Goal: Transaction & Acquisition: Purchase product/service

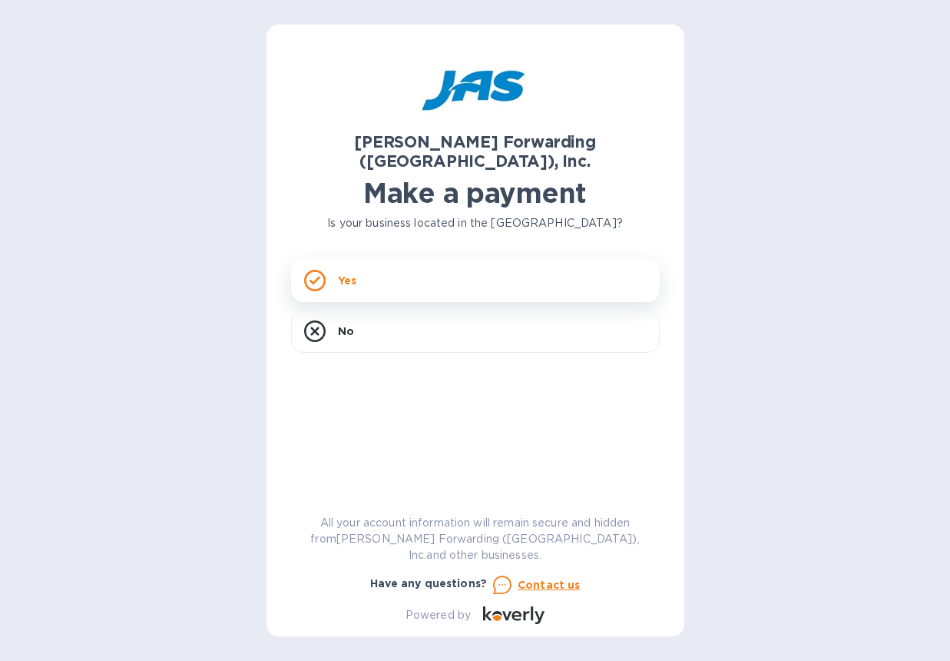
click at [351, 273] on p "Yes" at bounding box center [347, 280] width 18 height 15
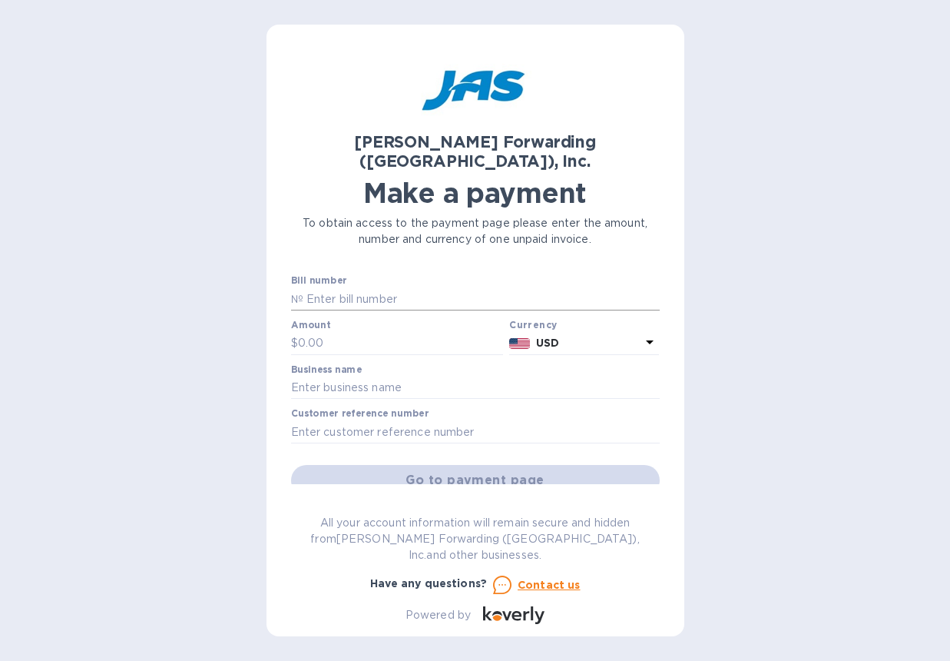
click at [358, 287] on input "text" at bounding box center [481, 298] width 356 height 23
type input "CLT503363007"
click at [353, 332] on input "text" at bounding box center [401, 343] width 206 height 23
type input "1,749.00"
click at [368, 380] on input "text" at bounding box center [475, 387] width 369 height 23
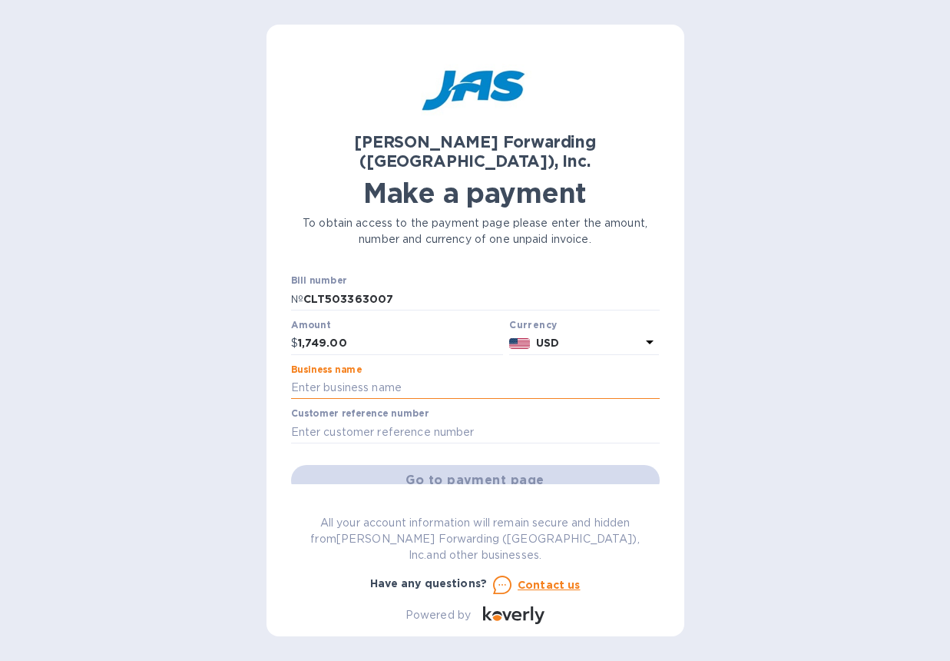
type input "[PERSON_NAME] LLC"
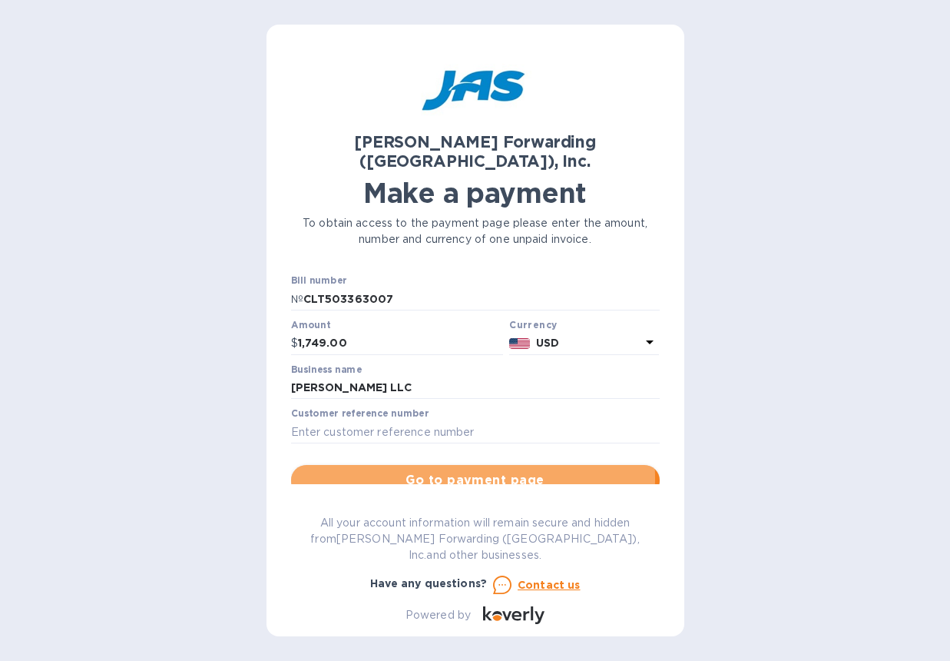
click at [436, 471] on span "Go to payment page" at bounding box center [475, 480] width 344 height 18
